Goal: Download file/media

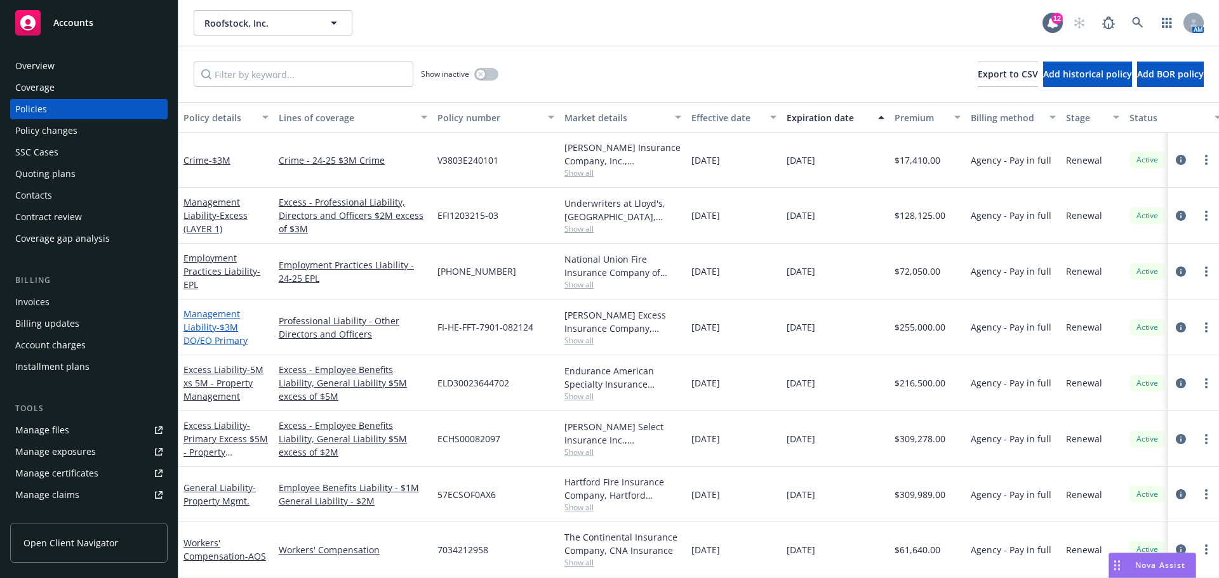
click at [209, 326] on link "Management Liability - $3M DO/EO Primary" at bounding box center [215, 327] width 64 height 39
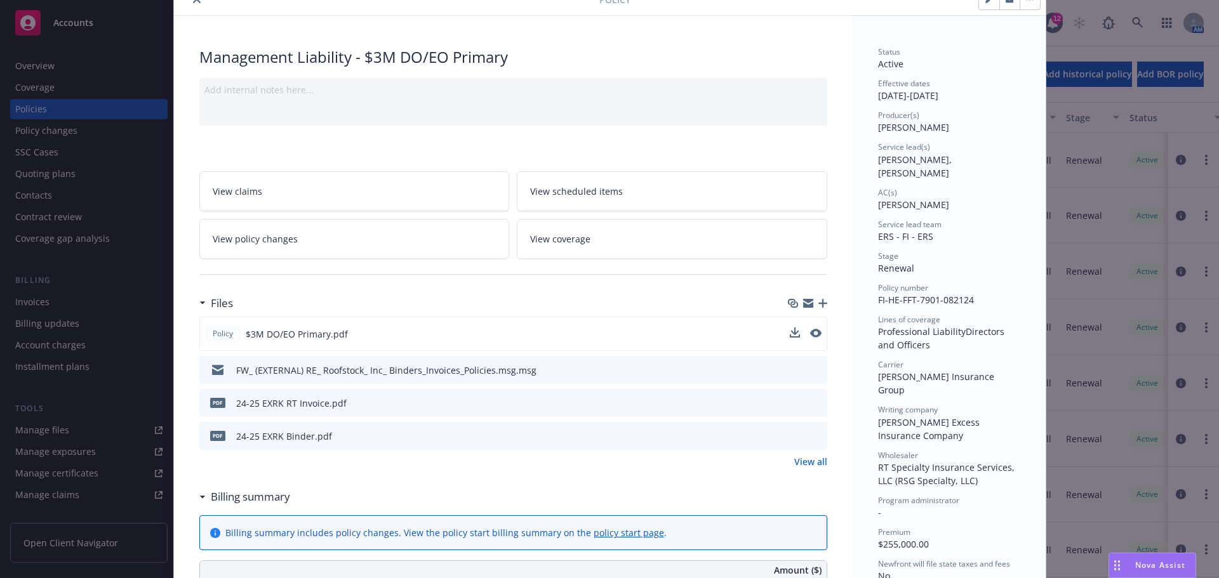
scroll to position [127, 0]
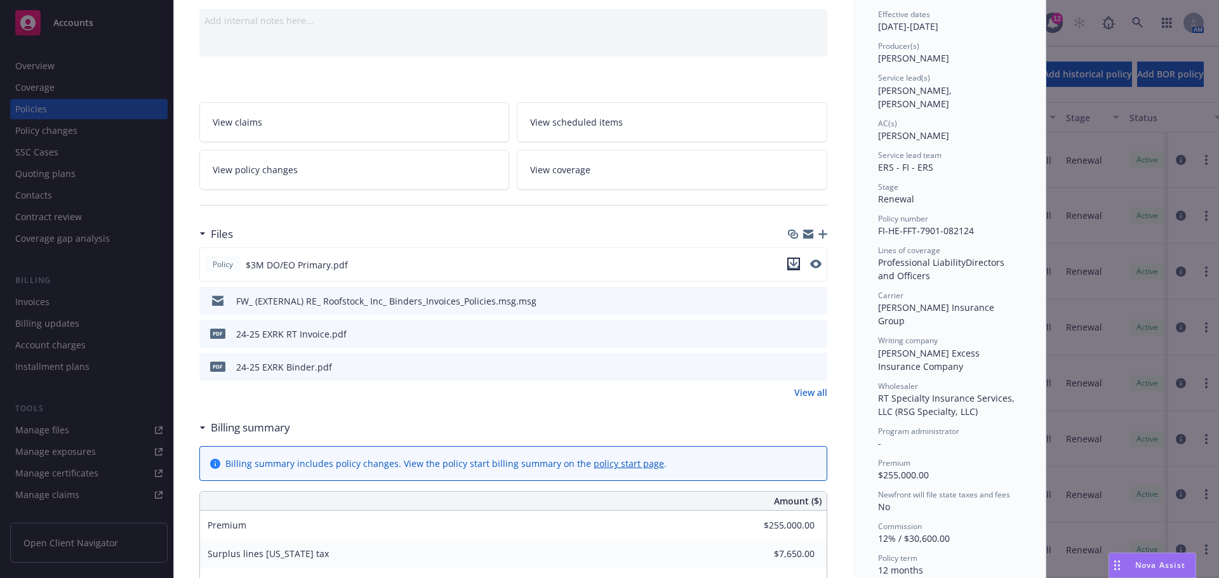
click at [790, 266] on icon "download file" at bounding box center [793, 264] width 10 height 10
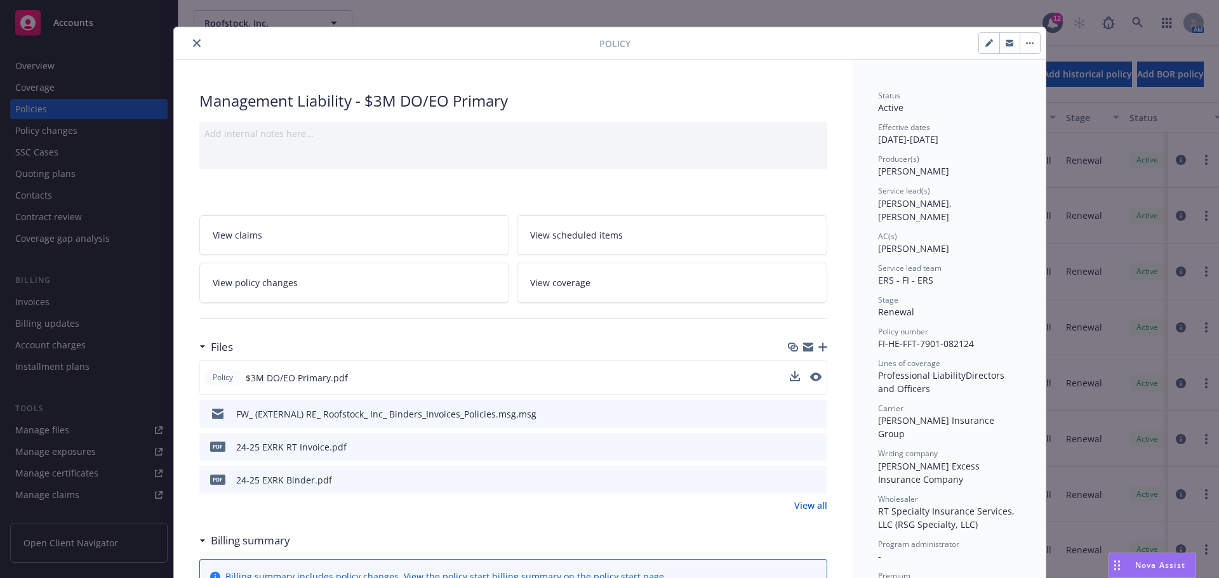
scroll to position [0, 0]
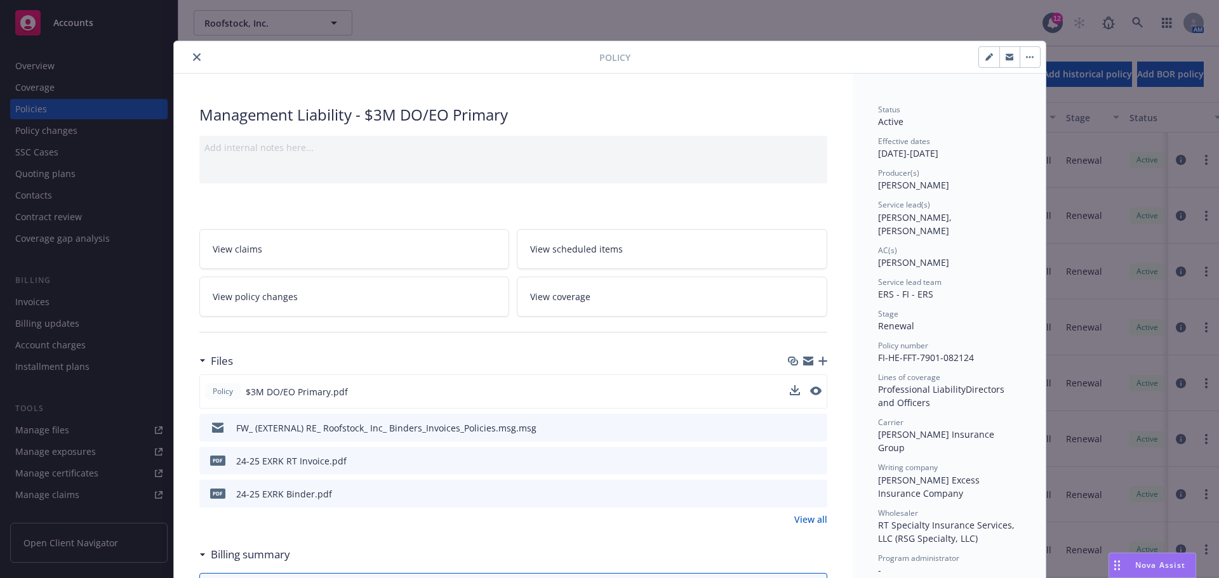
click at [193, 58] on icon "close" at bounding box center [197, 57] width 8 height 8
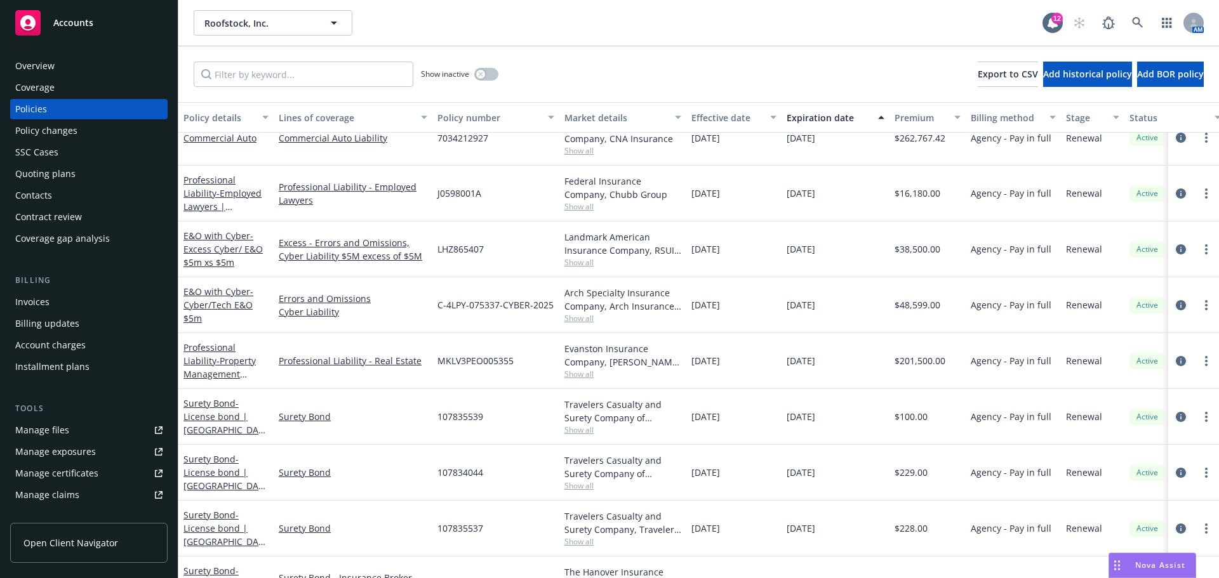
scroll to position [625, 0]
